Goal: Transaction & Acquisition: Purchase product/service

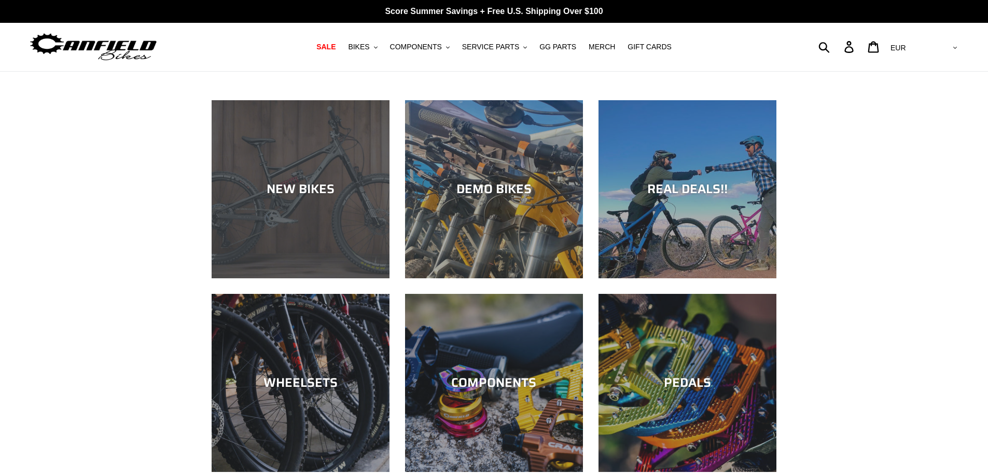
click at [300, 278] on div "NEW BIKES" at bounding box center [301, 278] width 178 height 0
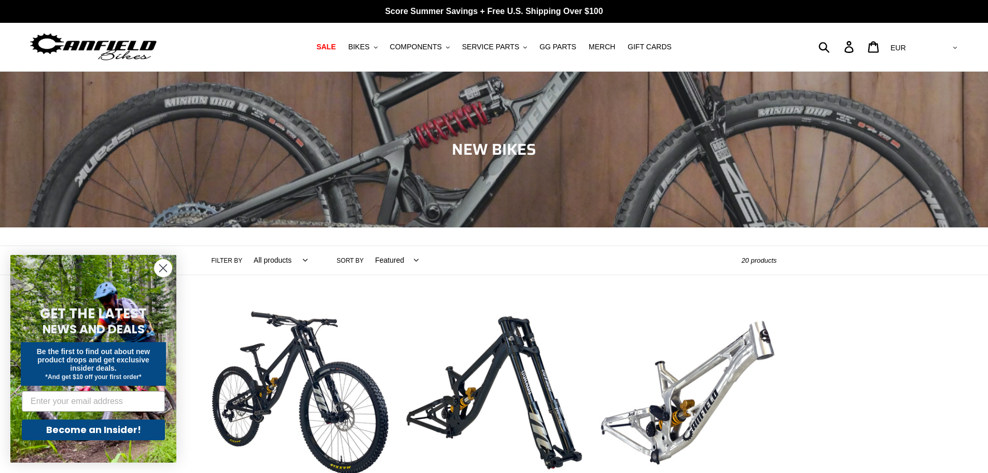
click at [937, 51] on select "AED AFN ALL AMD ANG AUD AWG AZN BAM BBD BDT BGN BIF BND BOB BSD BWP BZD CAD CDF…" at bounding box center [922, 47] width 73 height 19
click at [942, 46] on select "AED AFN ALL AMD ANG AUD AWG AZN BAM BBD BDT BGN BIF BND BOB BSD BWP BZD CAD CDF…" at bounding box center [922, 47] width 73 height 19
select select "USD"
click at [929, 38] on select "AED AFN ALL AMD ANG AUD AWG AZN BAM BBD BDT BGN BIF BND BOB BSD BWP BZD CAD CDF…" at bounding box center [922, 47] width 73 height 19
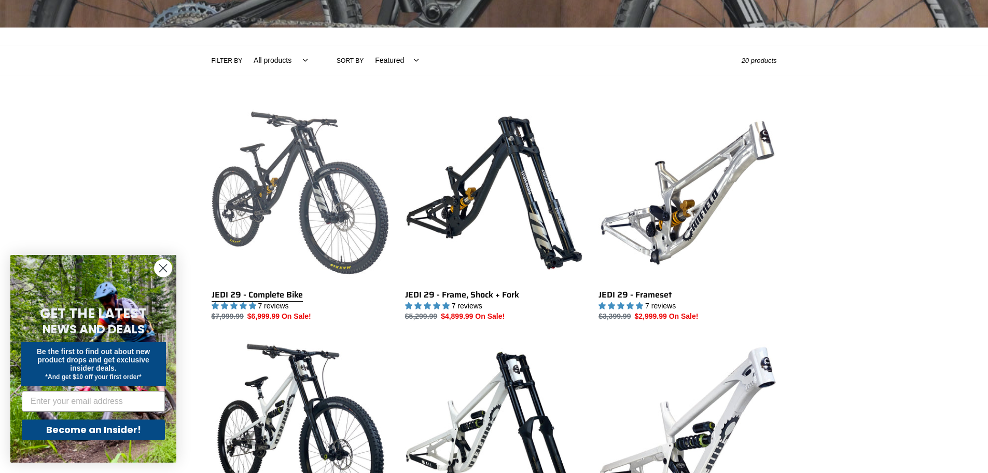
scroll to position [207, 0]
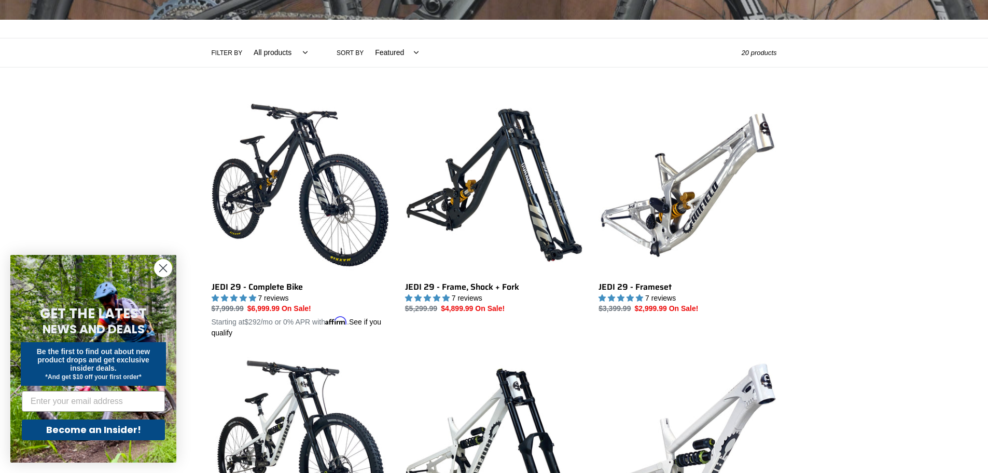
click at [164, 265] on circle "Close dialog" at bounding box center [163, 267] width 17 height 17
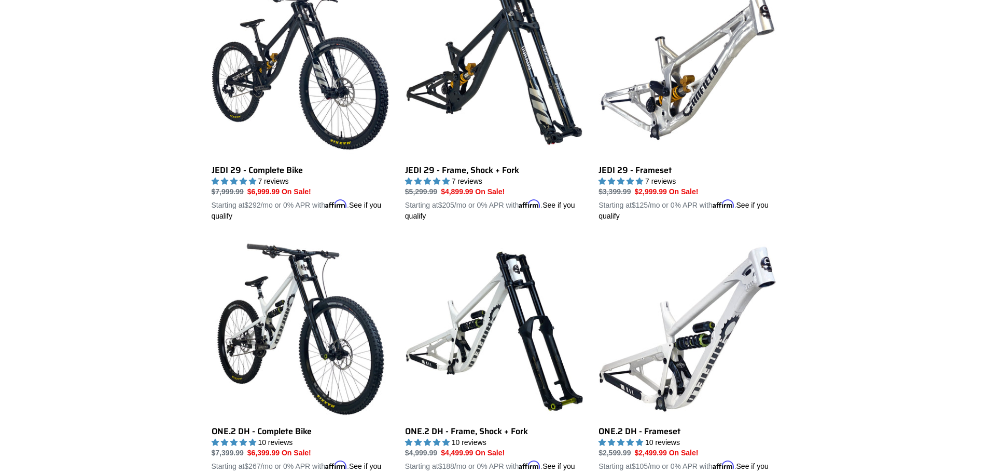
scroll to position [311, 0]
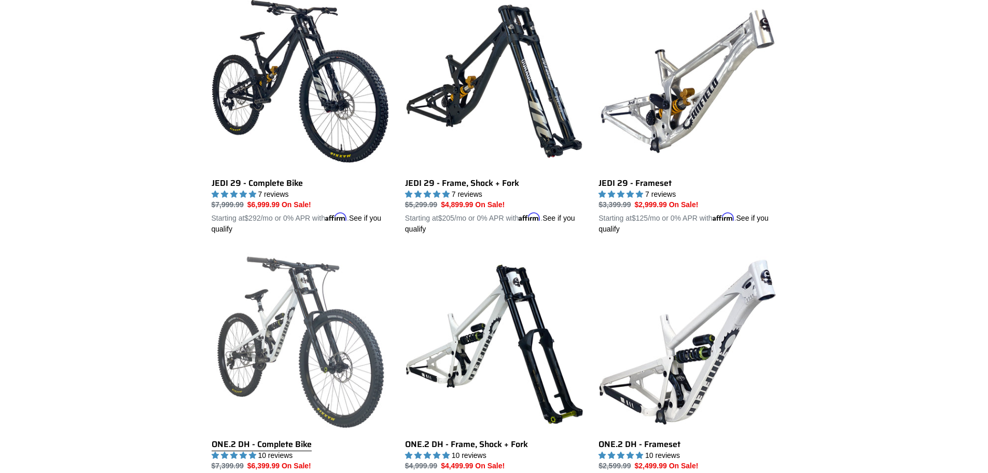
click at [302, 288] on link "ONE.2 DH - Complete Bike" at bounding box center [301, 374] width 178 height 243
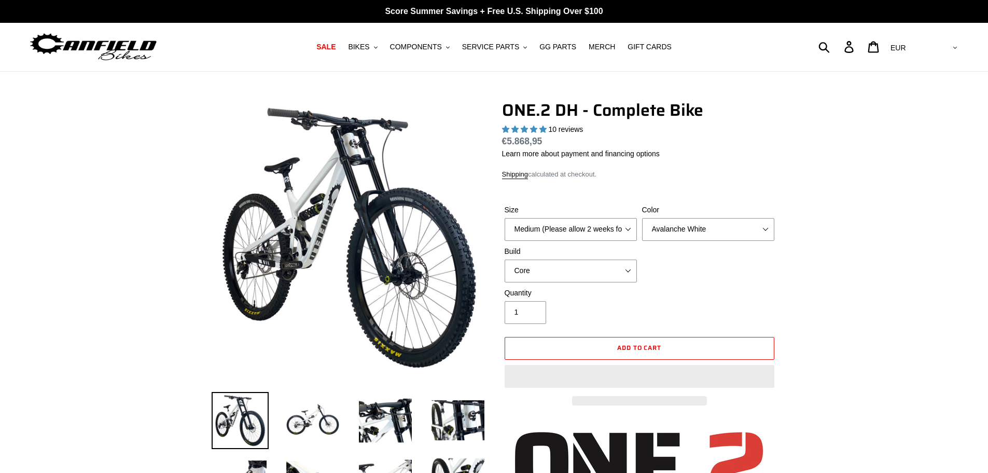
select select "highest-rating"
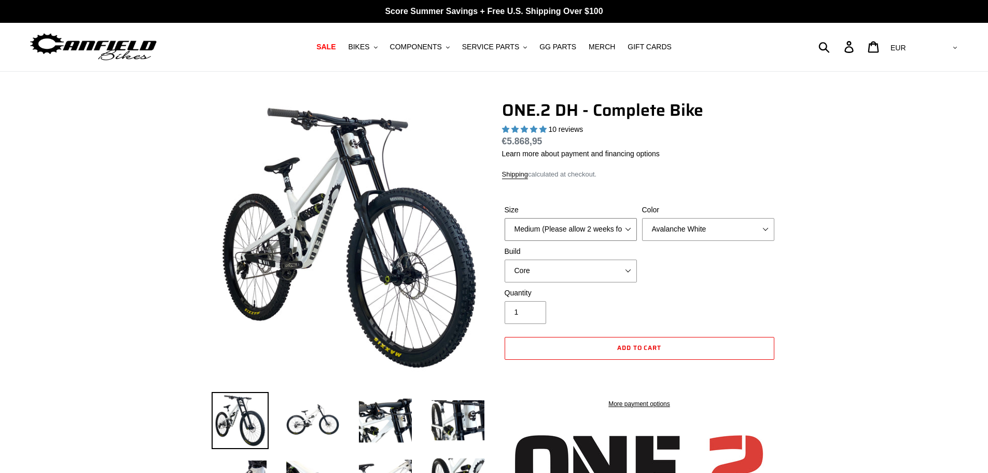
click at [545, 225] on select "Medium (Please allow 2 weeks for delivery) Large (Sold Out)" at bounding box center [571, 229] width 132 height 23
select select "Large (Sold Out)"
click at [505, 218] on select "Medium (Please allow 2 weeks for delivery) Large (Sold Out)" at bounding box center [571, 229] width 132 height 23
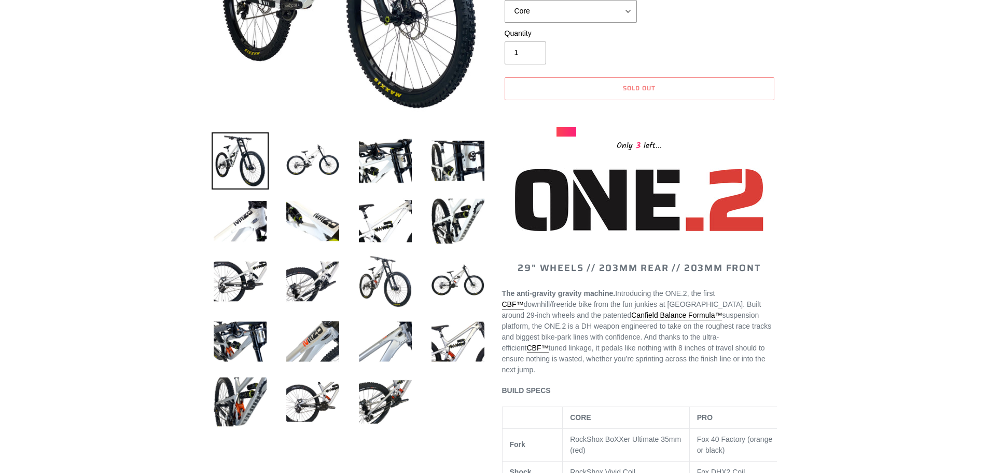
scroll to position [104, 0]
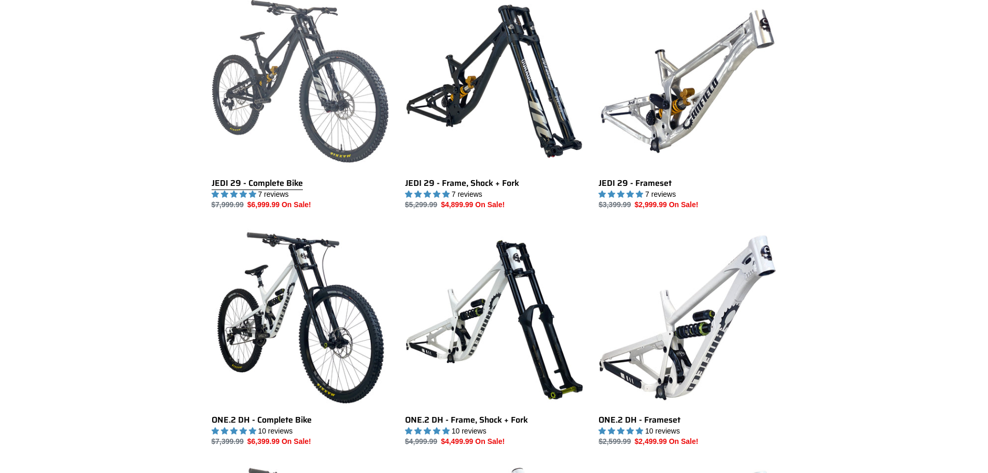
click at [264, 174] on link "JEDI 29 - Complete Bike" at bounding box center [301, 101] width 178 height 218
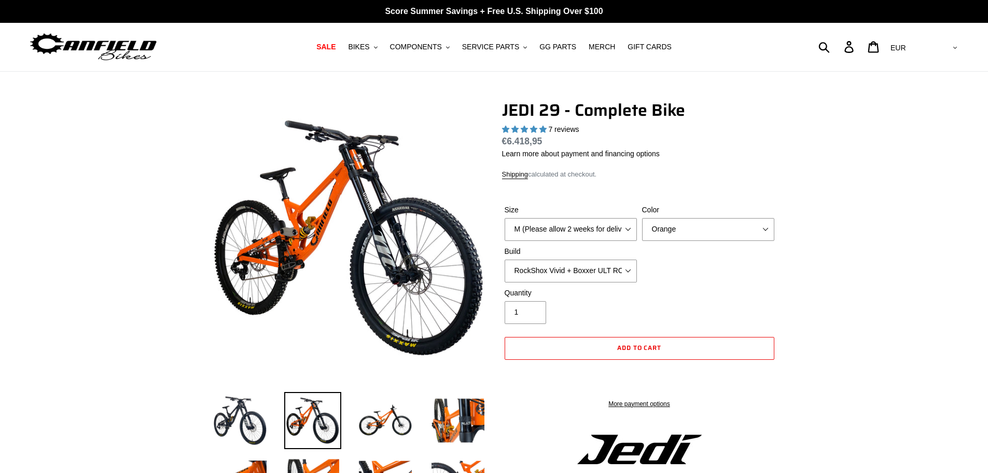
select select "highest-rating"
click at [548, 265] on select "RockShox Vivid + Boxxer ULT RC2 C3 200 + SRAM XO RockShox Vivid + Boxxer ULT RC…" at bounding box center [571, 270] width 132 height 23
select select "Fox DHX2 + Fox 40 Float Grip 2 203 + Shimano"
click at [505, 259] on select "RockShox Vivid + Boxxer ULT RC2 C3 200 + SRAM XO RockShox Vivid + Boxxer ULT RC…" at bounding box center [571, 270] width 132 height 23
click at [562, 232] on select "M (Please allow 2 weeks for delivery) L (Please allow 2 weeks for delivery) XL …" at bounding box center [571, 229] width 132 height 23
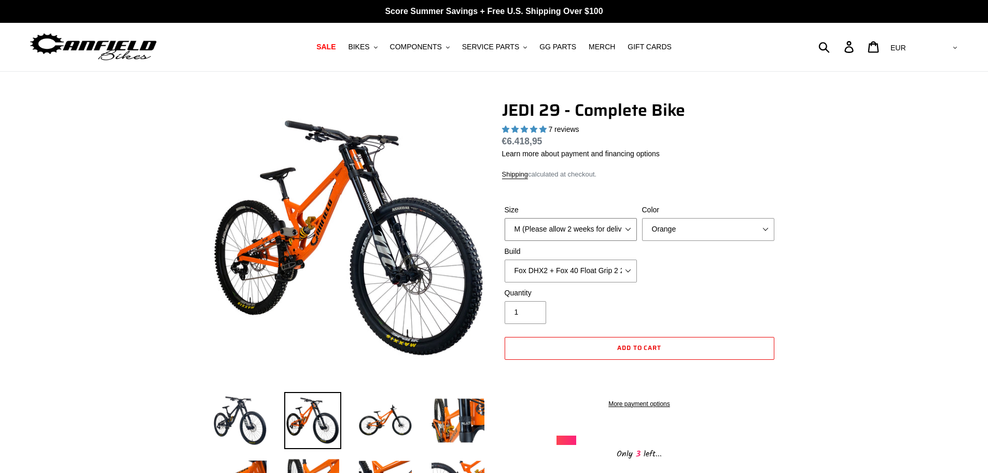
select select "L (Please allow 2 weeks for delivery)"
click at [505, 218] on select "M (Please allow 2 weeks for delivery) L (Please allow 2 weeks for delivery) XL …" at bounding box center [571, 229] width 132 height 23
click at [672, 232] on select "Orange Stealth Black Raw" at bounding box center [708, 229] width 132 height 23
select select "Stealth Black"
click at [642, 218] on select "Orange Stealth Black Raw" at bounding box center [708, 229] width 132 height 23
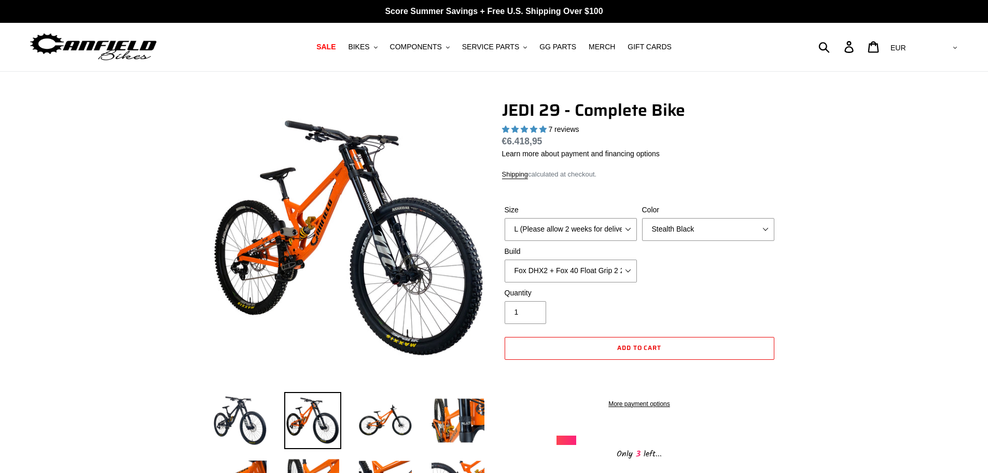
click at [952, 41] on select "AED AFN ALL AMD ANG AUD AWG AZN BAM BBD BDT BGN BIF BND BOB BSD BWP BZD CAD CDF…" at bounding box center [922, 47] width 73 height 19
click at [946, 53] on select "AED AFN ALL AMD ANG AUD AWG AZN BAM BBD BDT BGN BIF BND BOB BSD BWP BZD CAD CDF…" at bounding box center [922, 47] width 73 height 19
select select "USD"
click at [929, 38] on select "AED AFN ALL AMD ANG AUD AWG AZN BAM BBD BDT BGN BIF BND BOB BSD BWP BZD CAD CDF…" at bounding box center [922, 47] width 73 height 19
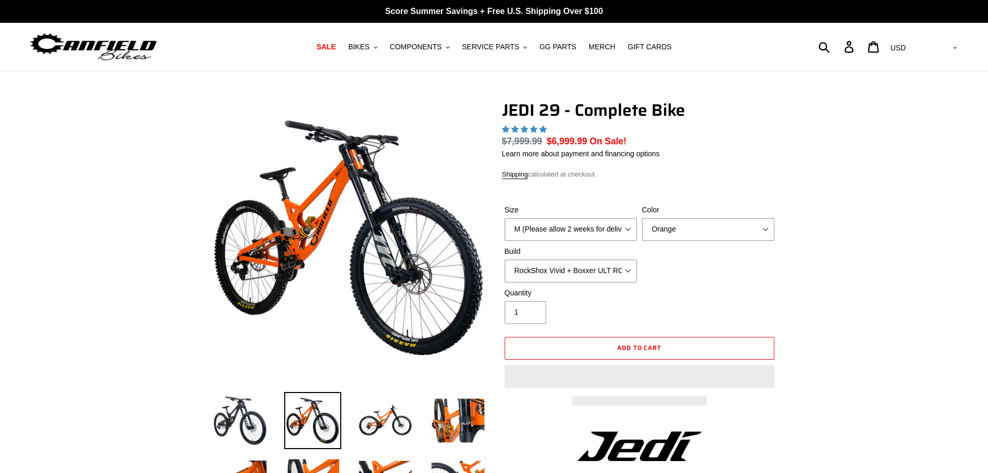
select select "highest-rating"
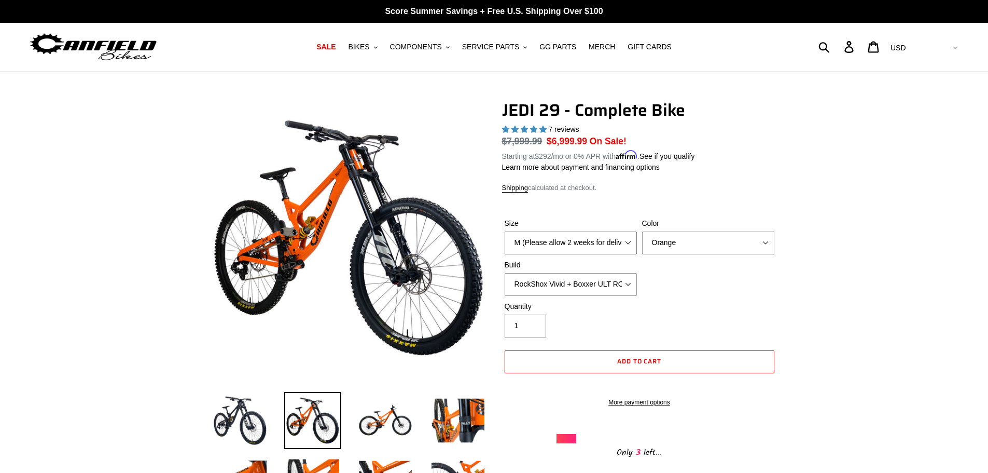
click at [610, 246] on select "M (Please allow 2 weeks for delivery) L (Please allow 2 weeks for delivery) XL …" at bounding box center [571, 242] width 132 height 23
select select "L (Please allow 2 weeks for delivery)"
click at [505, 231] on select "M (Please allow 2 weeks for delivery) L (Please allow 2 weeks for delivery) XL …" at bounding box center [571, 242] width 132 height 23
click at [712, 241] on select "Orange Stealth Black Raw" at bounding box center [708, 242] width 132 height 23
select select "Stealth Black"
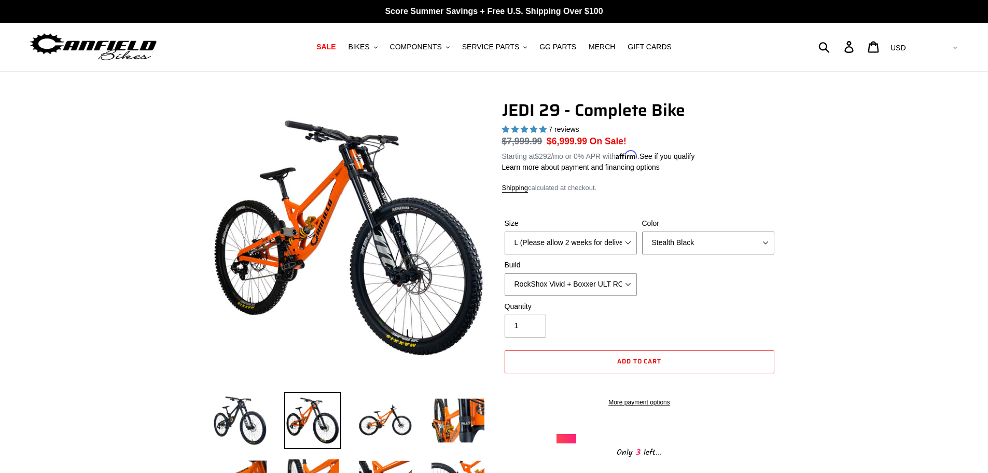
click at [642, 231] on select "Orange Stealth Black Raw" at bounding box center [708, 242] width 132 height 23
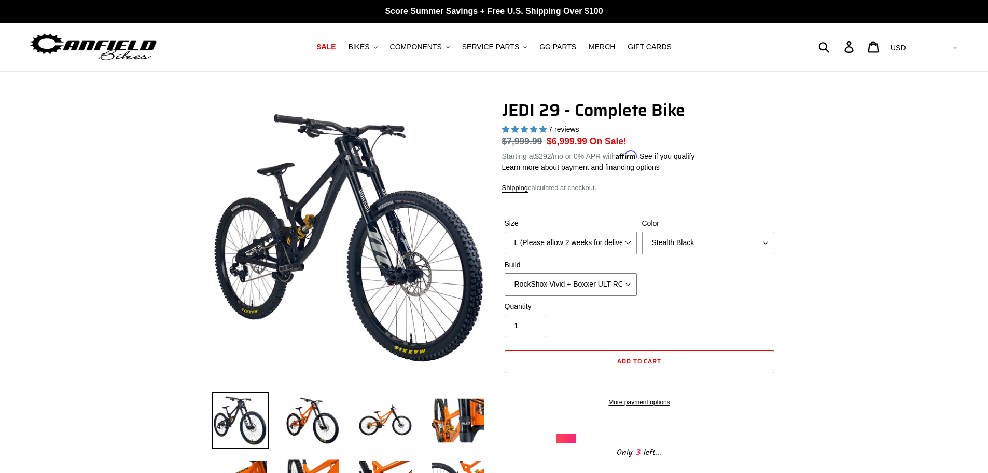
click at [577, 286] on select "RockShox Vivid + Boxxer ULT RC2 C3 200 + SRAM XO RockShox Vivid + Boxxer ULT RC…" at bounding box center [571, 284] width 132 height 23
select select "Fox DHX2 + Fox 40 Float Grip 2 203 + Shimano"
click at [505, 273] on select "RockShox Vivid + Boxxer ULT RC2 C3 200 + SRAM XO RockShox Vivid + Boxxer ULT RC…" at bounding box center [571, 284] width 132 height 23
drag, startPoint x: 809, startPoint y: 248, endPoint x: 752, endPoint y: -35, distance: 288.9
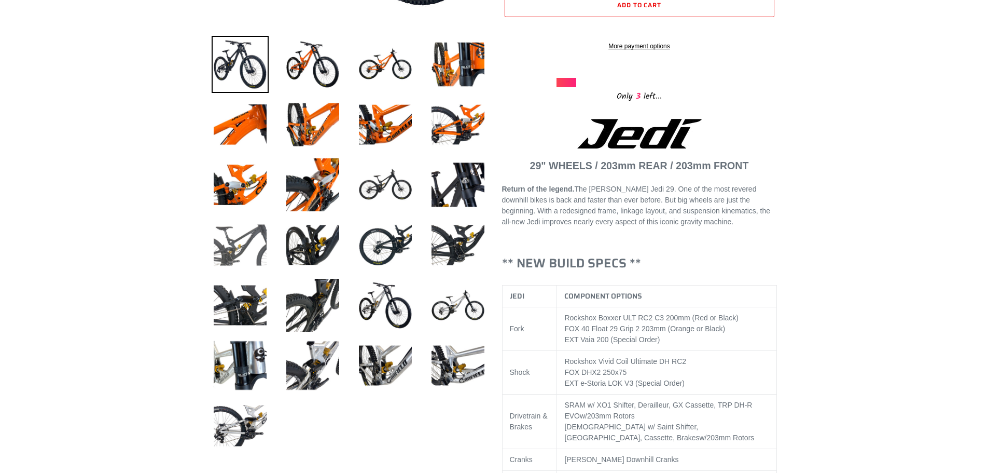
scroll to position [415, 0]
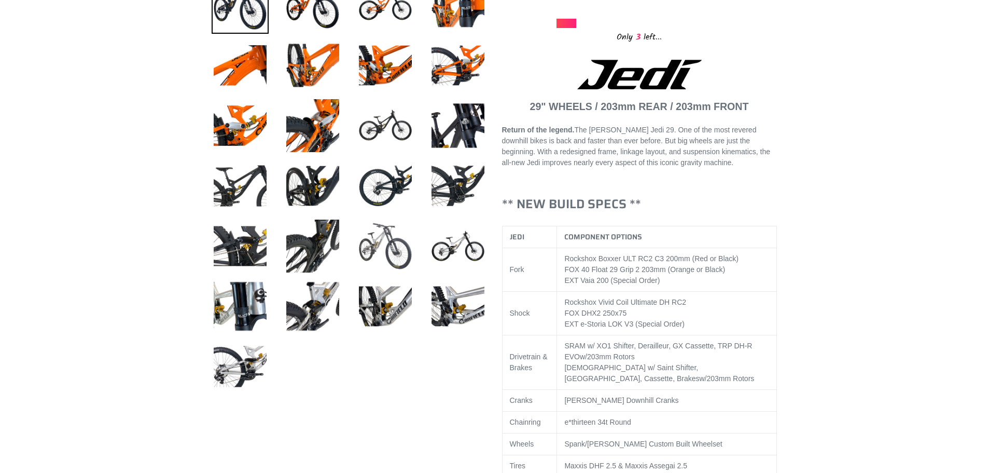
click at [365, 228] on img at bounding box center [385, 245] width 57 height 57
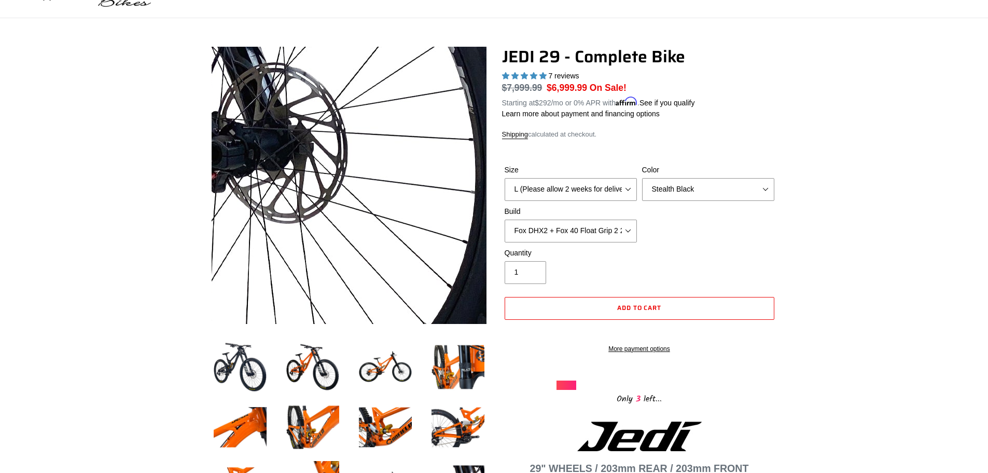
scroll to position [52, 0]
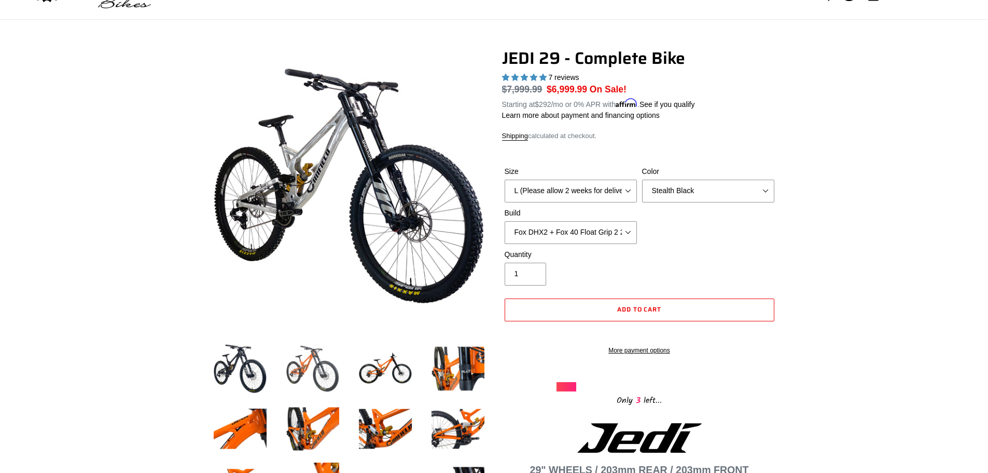
click at [331, 359] on img at bounding box center [312, 368] width 57 height 57
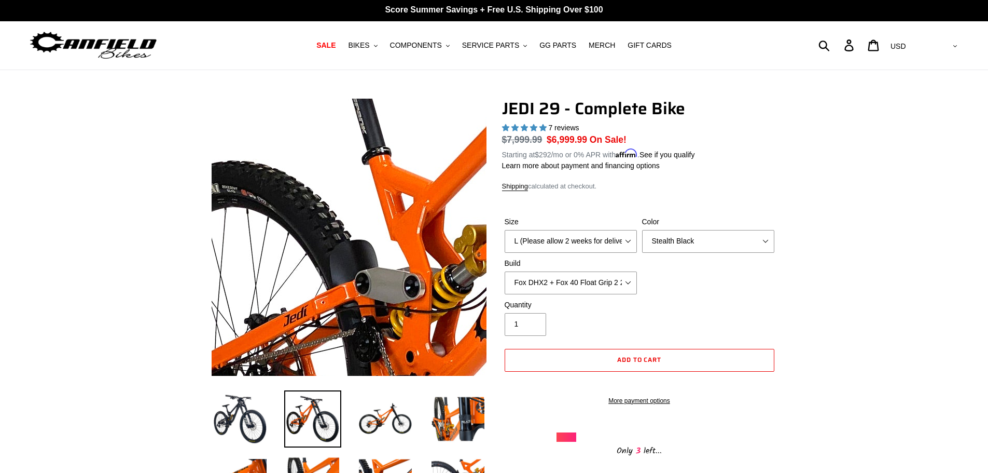
scroll to position [0, 0]
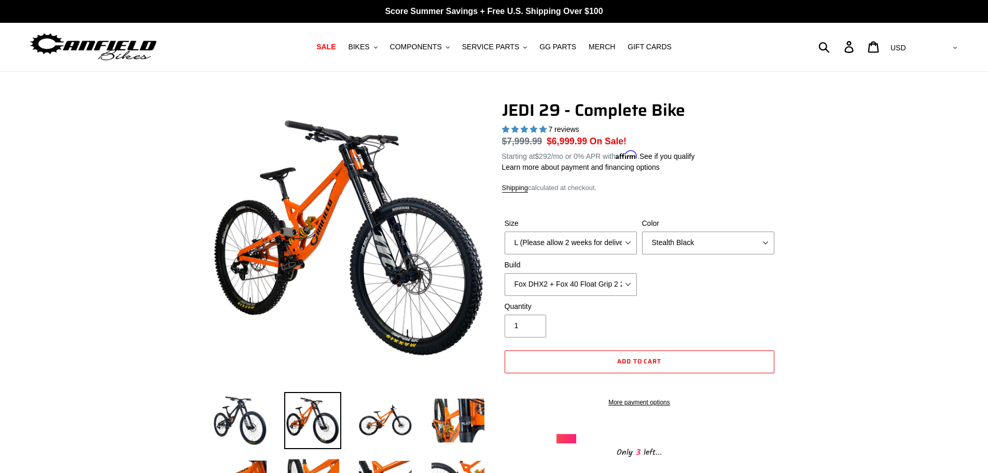
drag, startPoint x: 459, startPoint y: 119, endPoint x: 456, endPoint y: 115, distance: 5.3
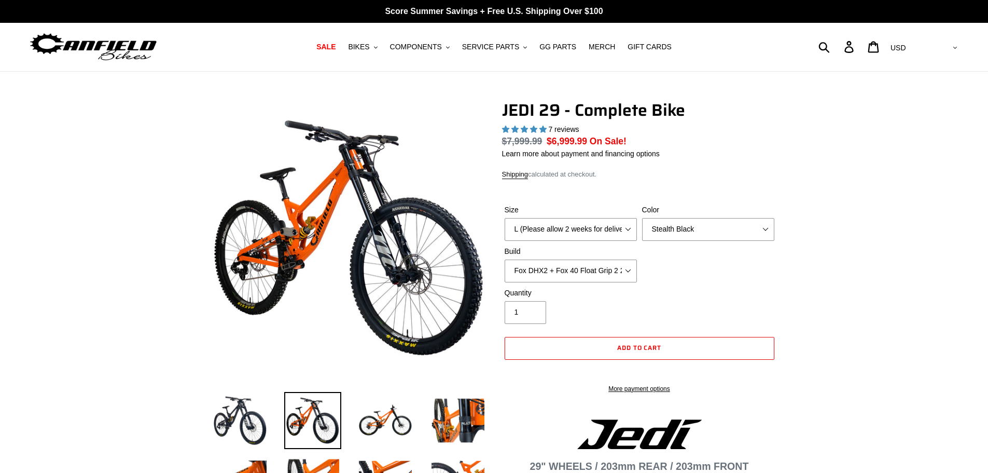
select select "L (Please allow 2 weeks for delivery)"
select select "Stealth Black"
select select "Fox DHX2 + Fox 40 Float Grip 2 203 + Shimano"
select select "highest-rating"
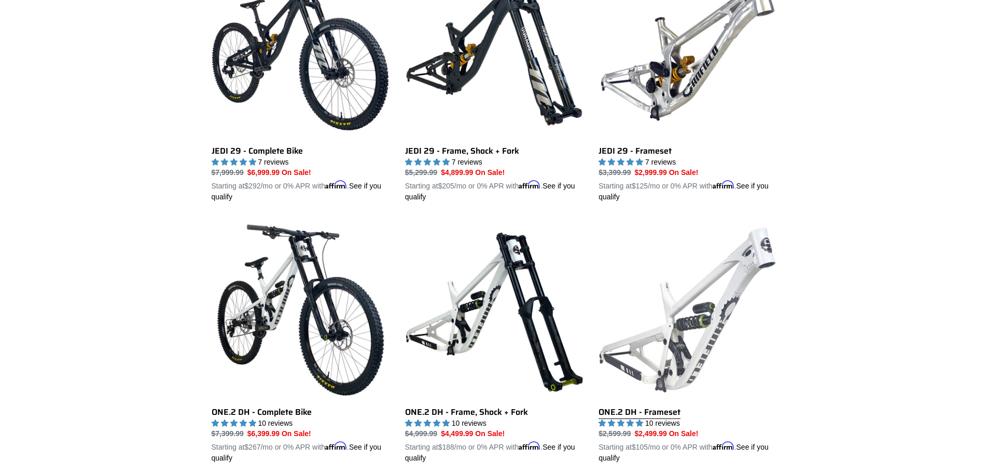
scroll to position [467, 0]
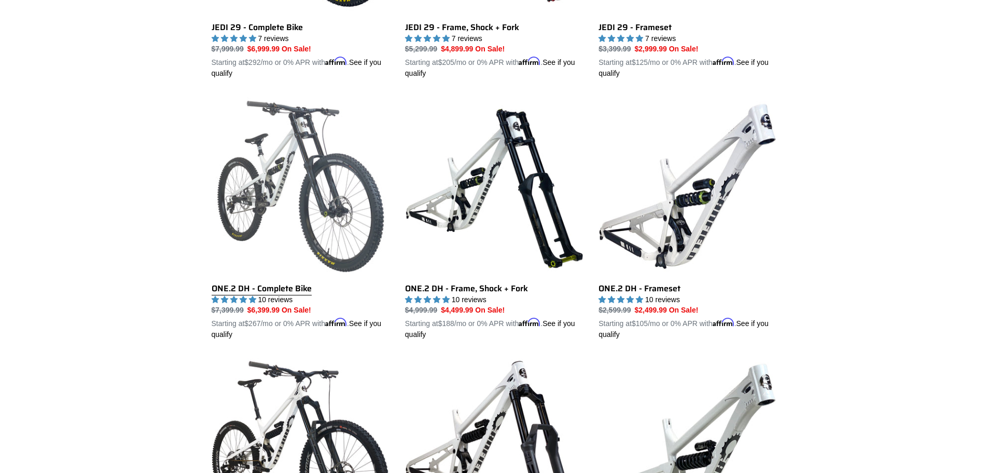
click at [285, 289] on link "ONE.2 DH - Complete Bike" at bounding box center [301, 218] width 178 height 243
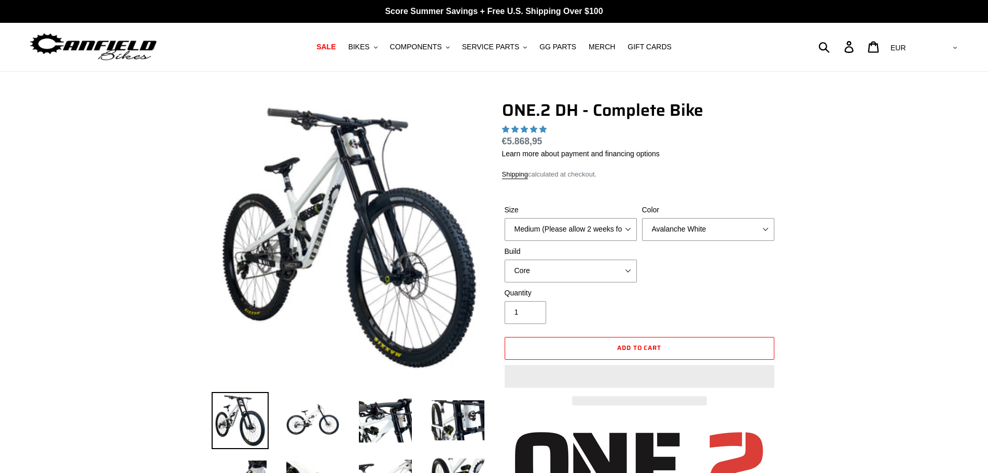
select select "highest-rating"
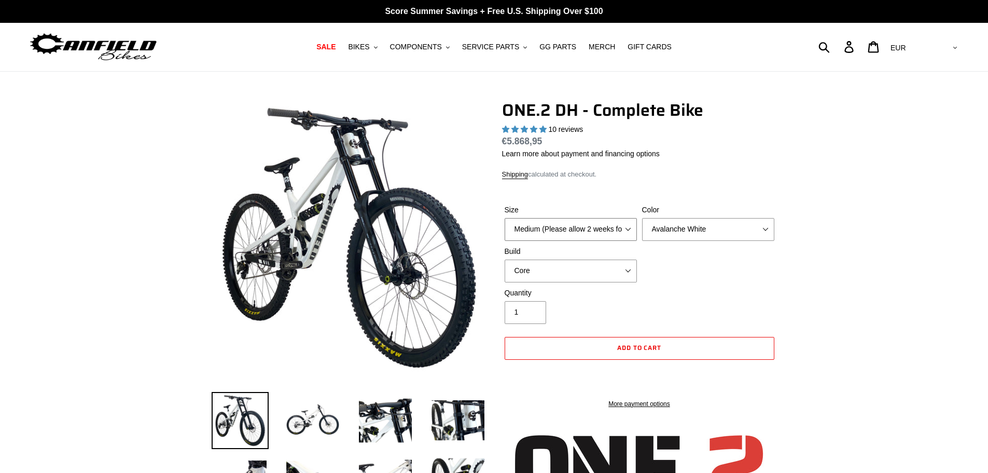
click at [590, 232] on select "Medium (Please allow 2 weeks for delivery) Large (Sold Out)" at bounding box center [571, 229] width 132 height 23
select select "Large (Sold Out)"
click at [505, 218] on select "Medium (Please allow 2 weeks for delivery) Large (Sold Out)" at bounding box center [571, 229] width 132 height 23
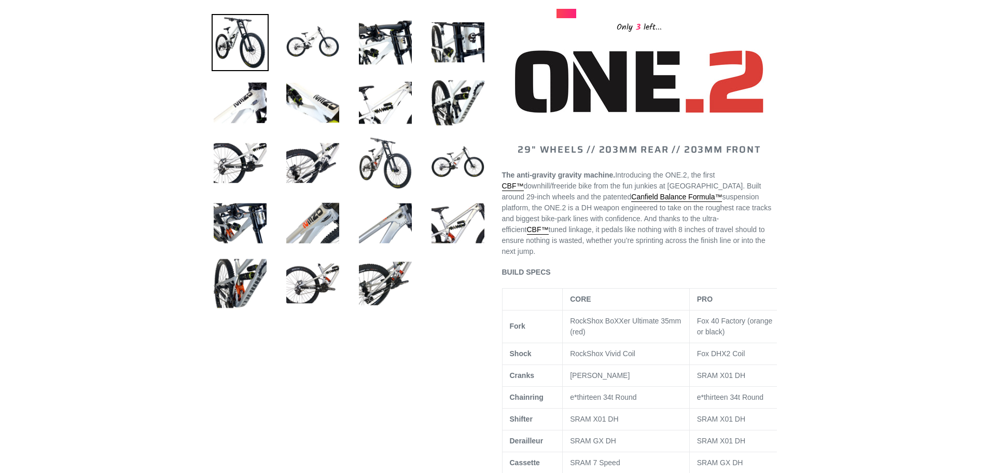
scroll to position [519, 0]
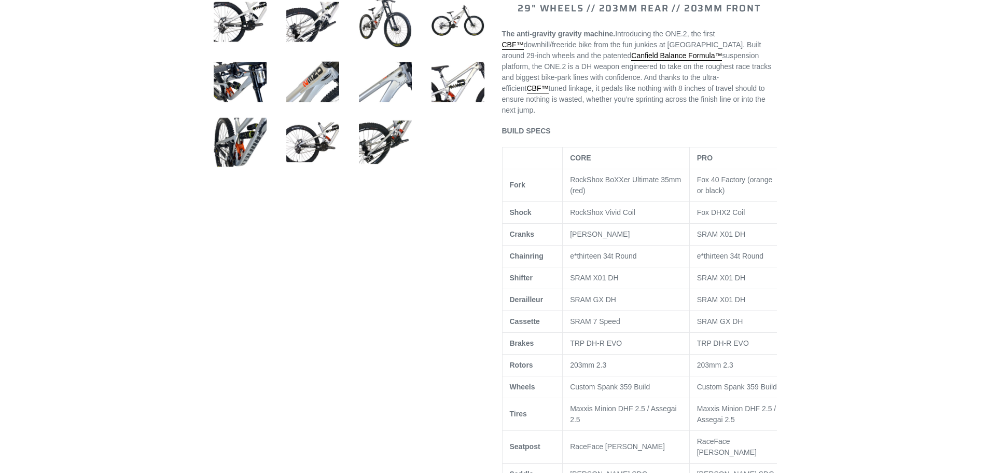
drag, startPoint x: 746, startPoint y: 189, endPoint x: 715, endPoint y: 172, distance: 36.0
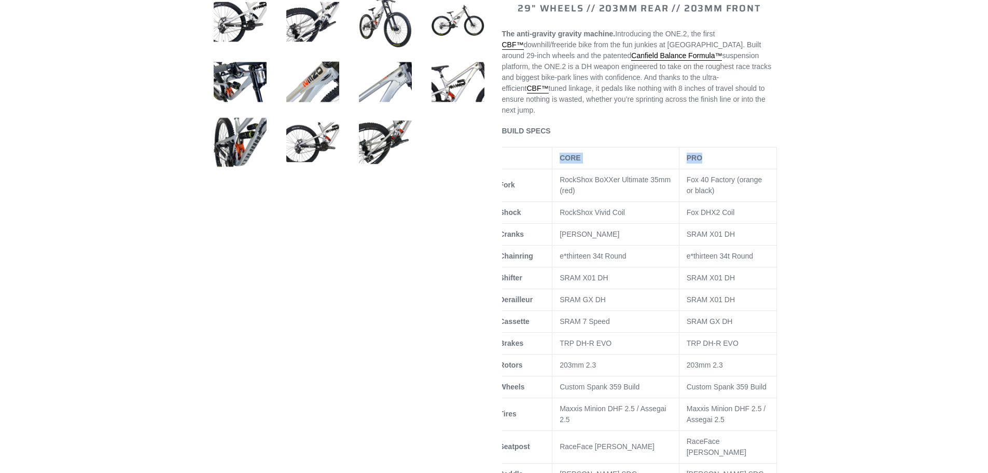
drag, startPoint x: 733, startPoint y: 154, endPoint x: 835, endPoint y: 203, distance: 113.0
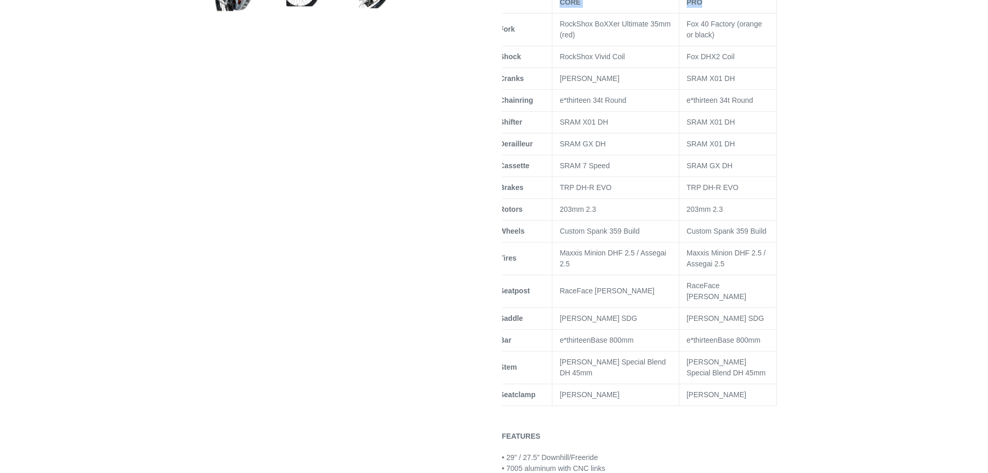
click at [807, 300] on div at bounding box center [494, 354] width 988 height 1857
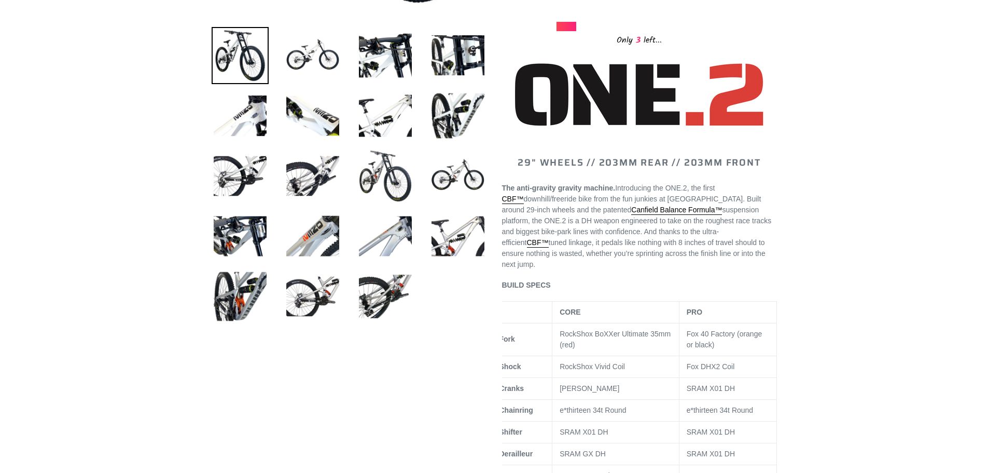
scroll to position [104, 0]
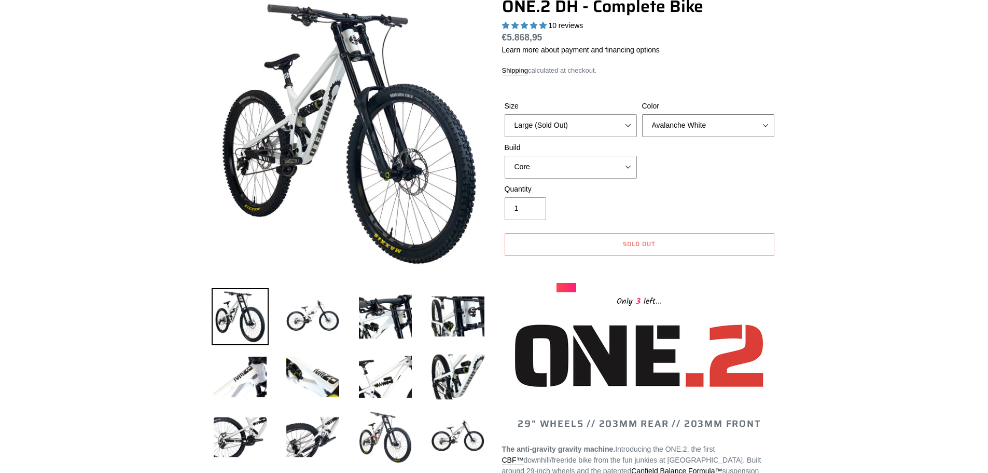
click at [682, 126] on select "Avalanche White Bentonite Grey" at bounding box center [708, 125] width 132 height 23
click at [642, 114] on select "Avalanche White Bentonite Grey" at bounding box center [708, 125] width 132 height 23
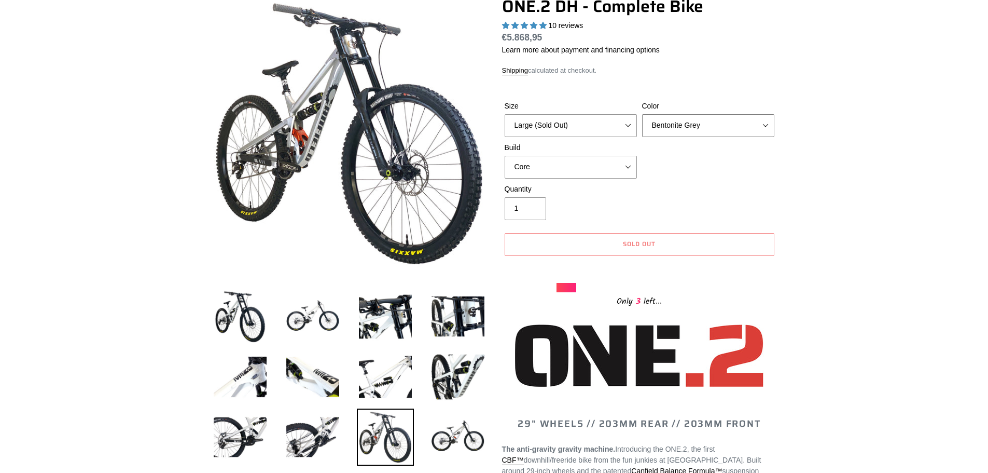
click at [689, 130] on select "Avalanche White Bentonite Grey" at bounding box center [708, 125] width 132 height 23
select select "Avalanche White"
click at [642, 114] on select "Avalanche White Bentonite Grey" at bounding box center [708, 125] width 132 height 23
click at [534, 166] on select "Core Pro" at bounding box center [571, 167] width 132 height 23
click at [505, 156] on select "Core Pro" at bounding box center [571, 167] width 132 height 23
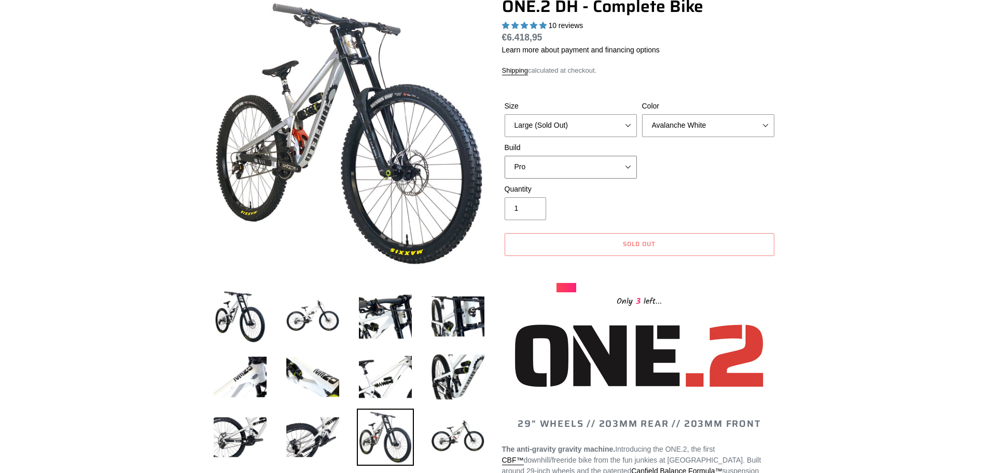
click at [603, 171] on select "Core Pro" at bounding box center [571, 167] width 132 height 23
click at [505, 156] on select "Core Pro" at bounding box center [571, 167] width 132 height 23
click at [556, 154] on div "Build Core Pro" at bounding box center [570, 160] width 137 height 36
click at [553, 165] on select "Core Pro" at bounding box center [571, 167] width 132 height 23
select select "Pro"
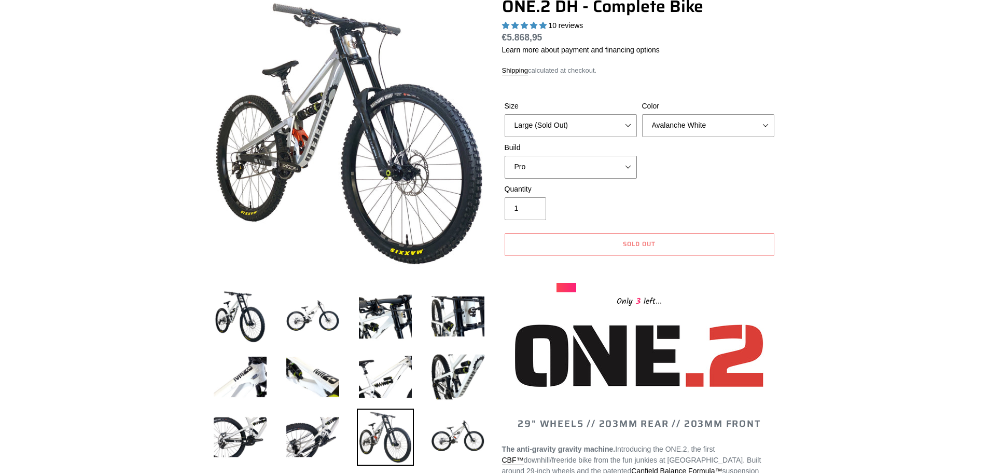
click at [505, 156] on select "Core Pro" at bounding box center [571, 167] width 132 height 23
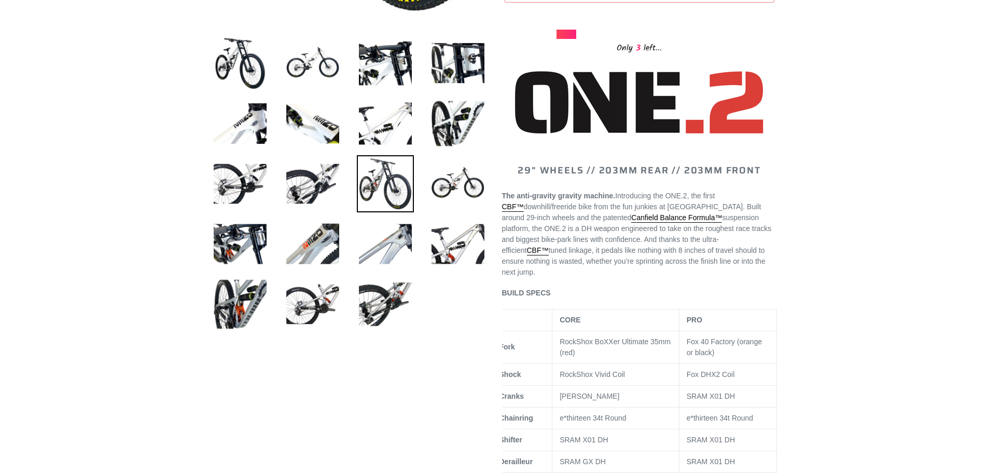
scroll to position [0, 0]
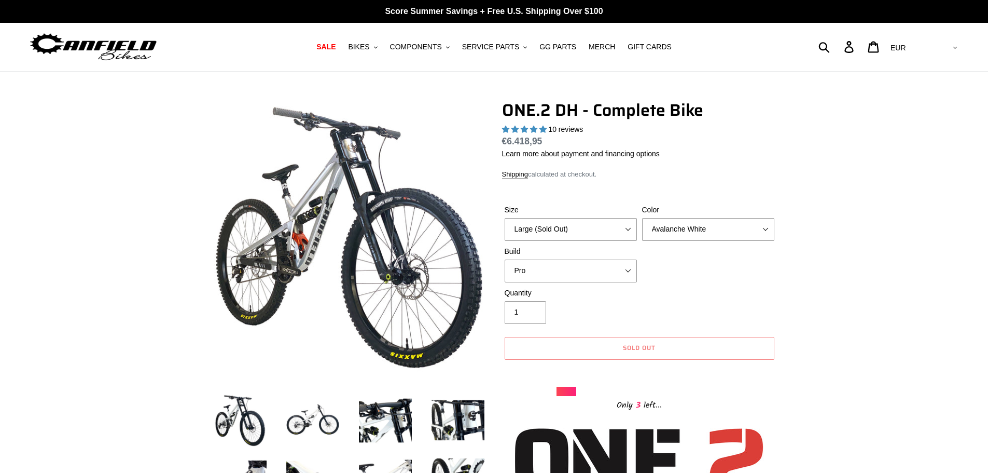
drag, startPoint x: 808, startPoint y: 263, endPoint x: 421, endPoint y: 168, distance: 398.4
click at [556, 276] on select "Core Pro" at bounding box center [571, 270] width 132 height 23
click at [505, 259] on select "Core Pro" at bounding box center [571, 270] width 132 height 23
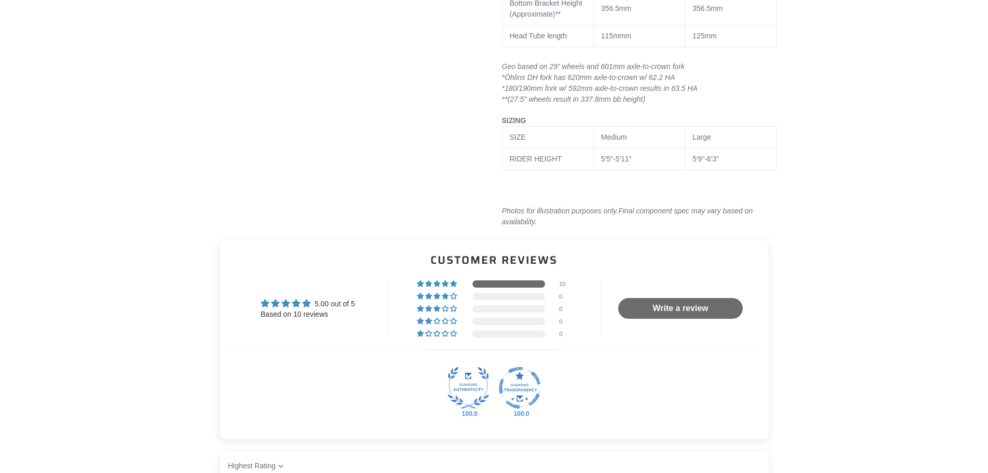
scroll to position [2101, 0]
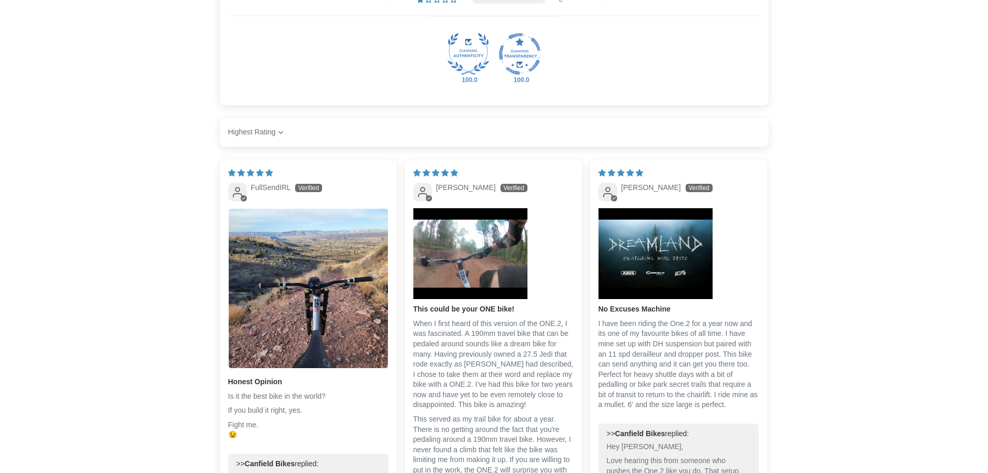
drag, startPoint x: 830, startPoint y: 366, endPoint x: 800, endPoint y: 325, distance: 50.5
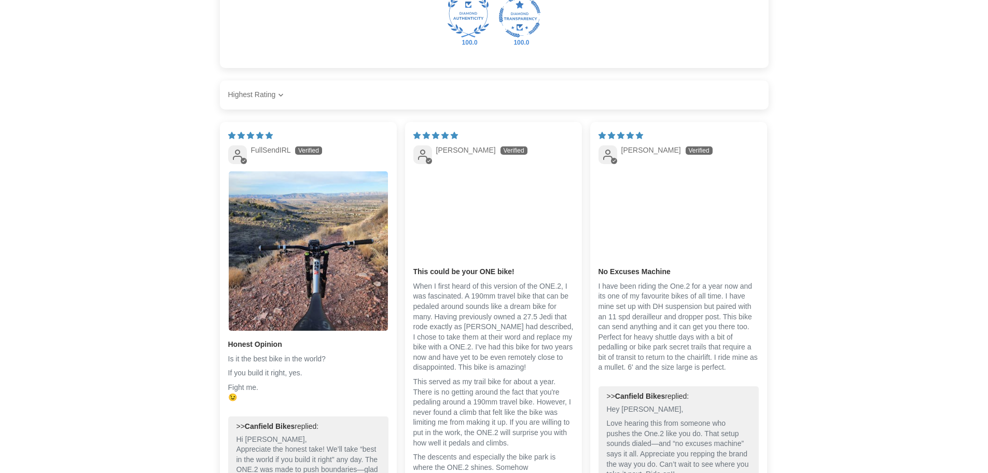
scroll to position [0, 0]
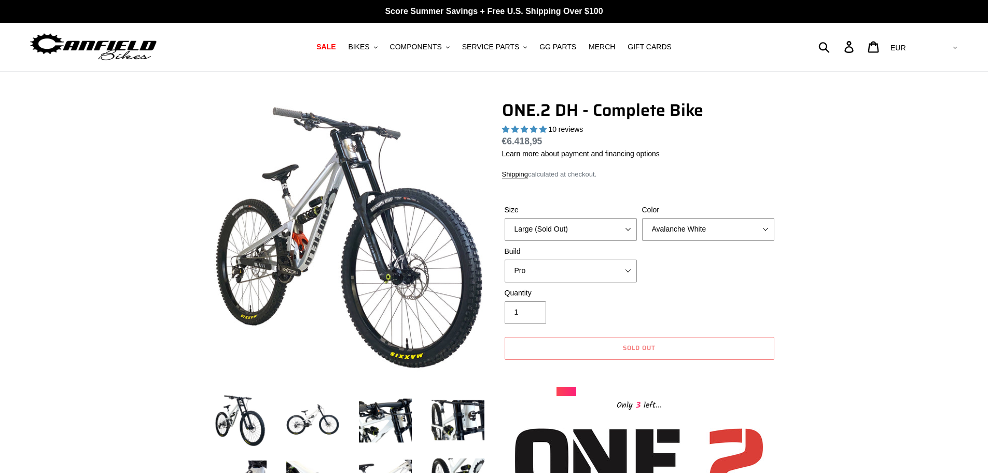
drag, startPoint x: 822, startPoint y: 354, endPoint x: 452, endPoint y: -38, distance: 538.7
